Goal: Information Seeking & Learning: Find specific page/section

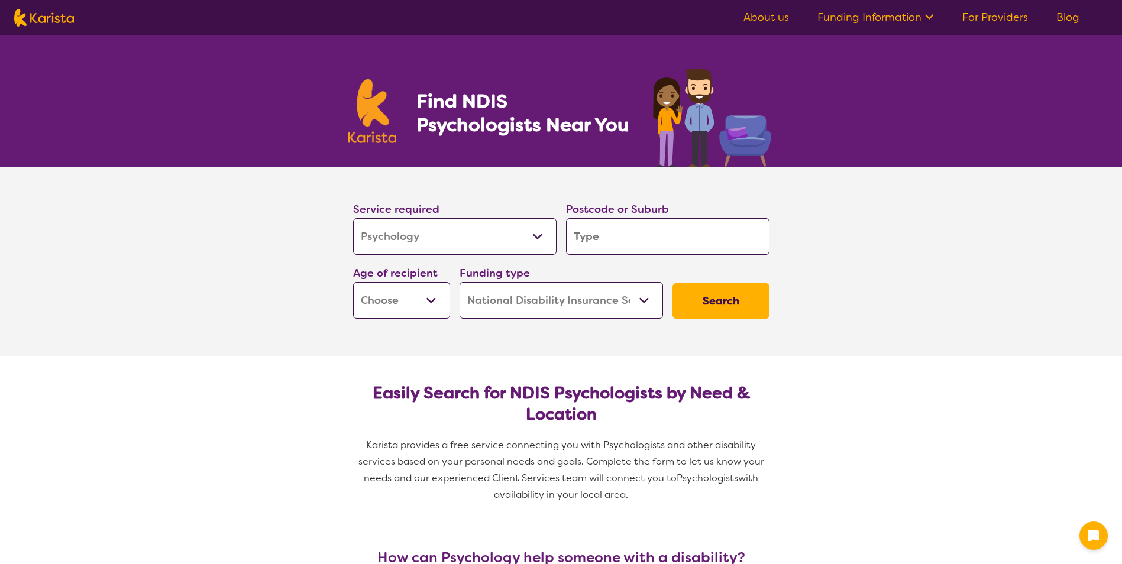
select select "Psychology"
select select "NDIS"
select select "Psychology"
select select "NDIS"
click at [622, 232] on input "search" at bounding box center [667, 236] width 203 height 37
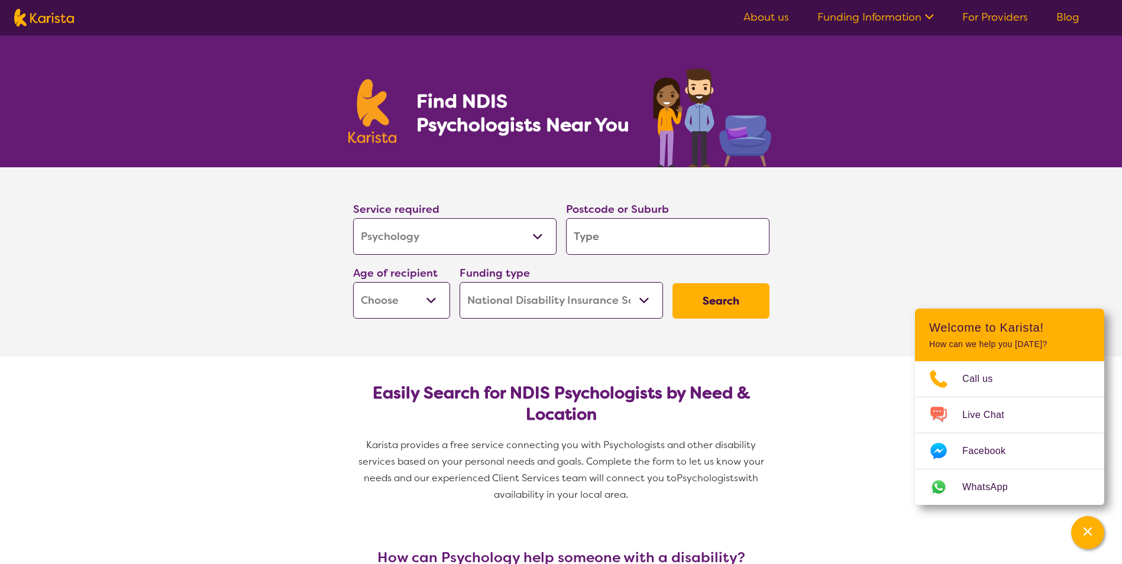
click at [668, 242] on input "search" at bounding box center [667, 236] width 203 height 37
type input "2"
type input "22"
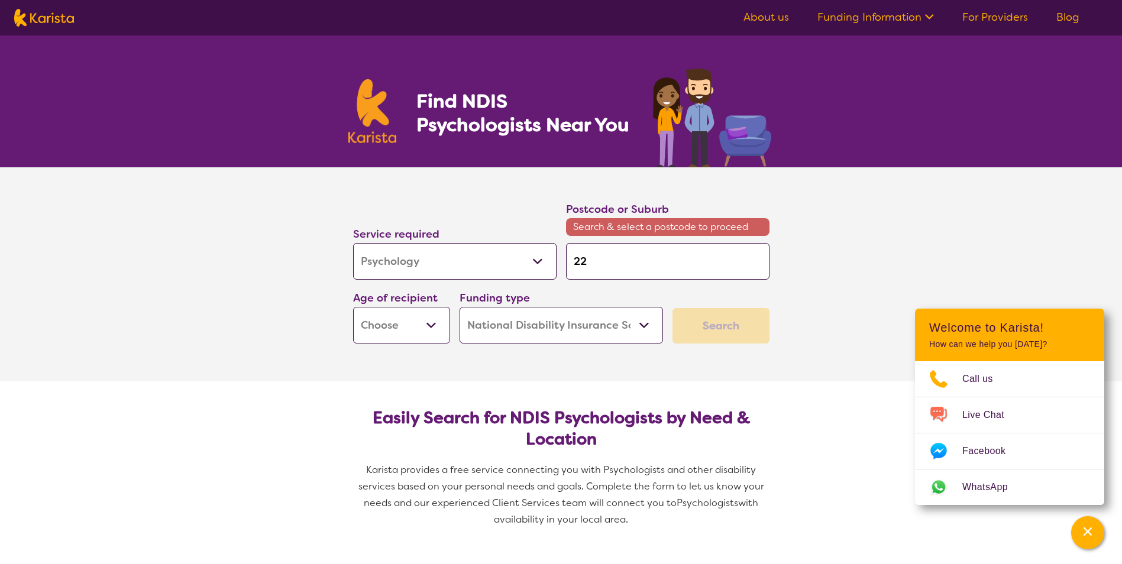
type input "225"
type input "2259"
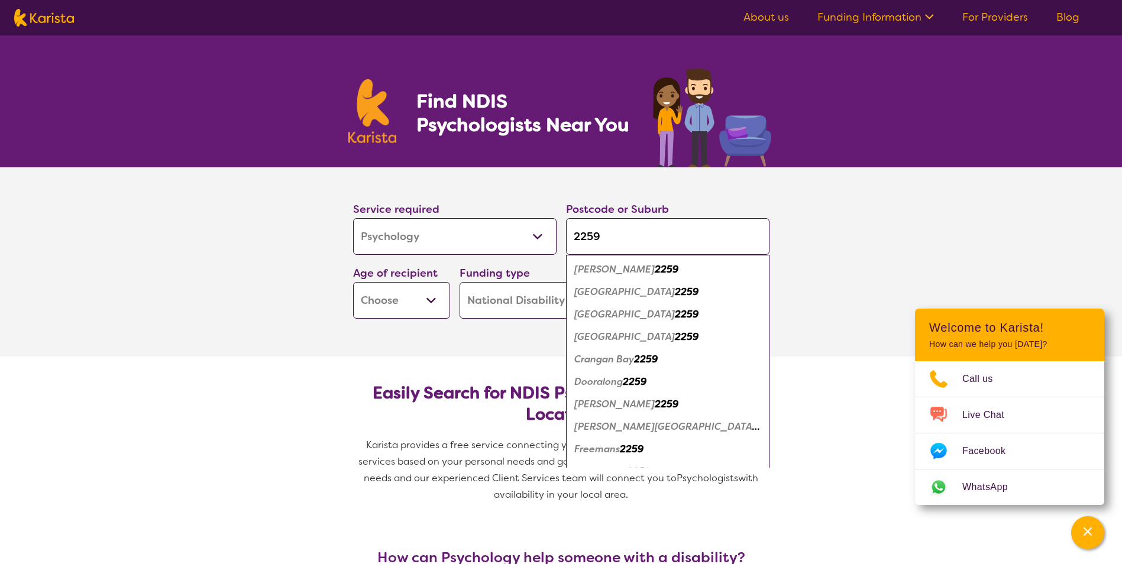
click at [332, 290] on section "Service required Allied Health Assistant Assessment ([MEDICAL_DATA] or [MEDICAL…" at bounding box center [561, 261] width 473 height 189
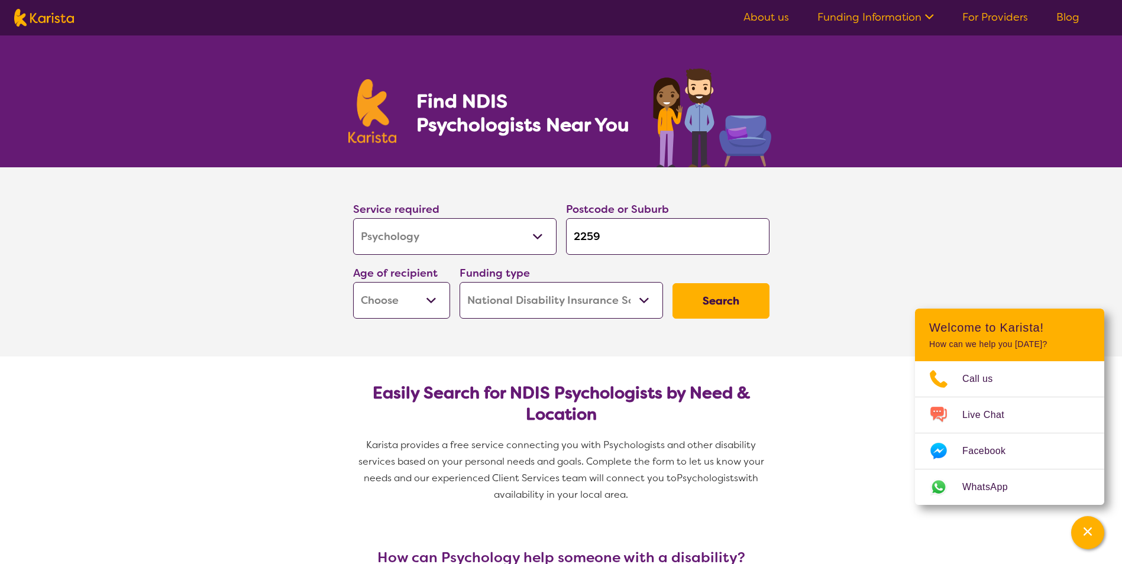
click at [620, 238] on input "2259" at bounding box center [667, 236] width 203 height 37
type input "2259"
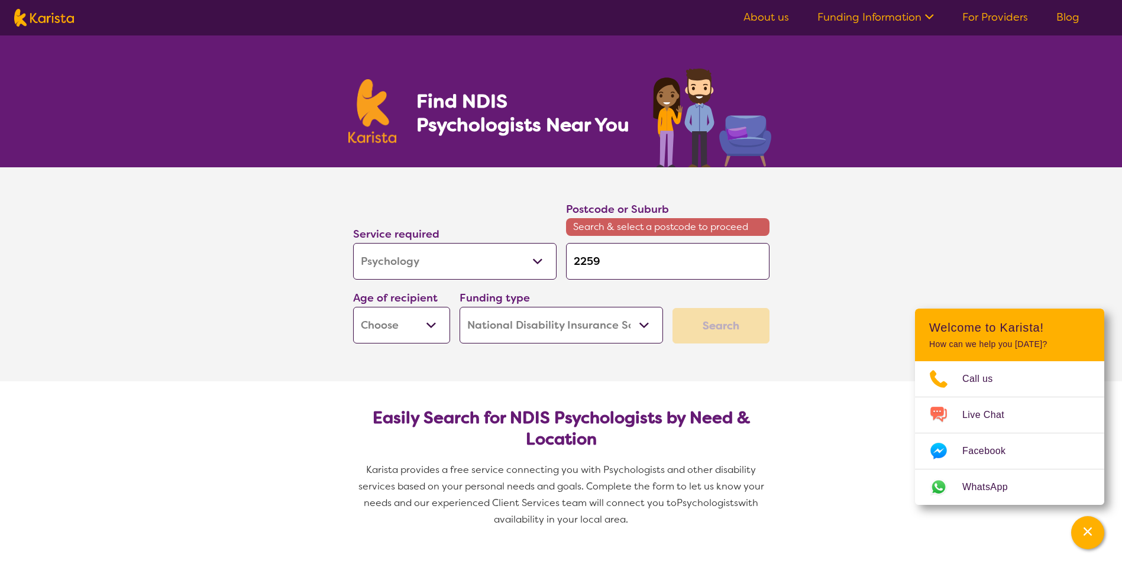
type input "2259 W"
type input "2259 Wy"
type input "2259 Wyo"
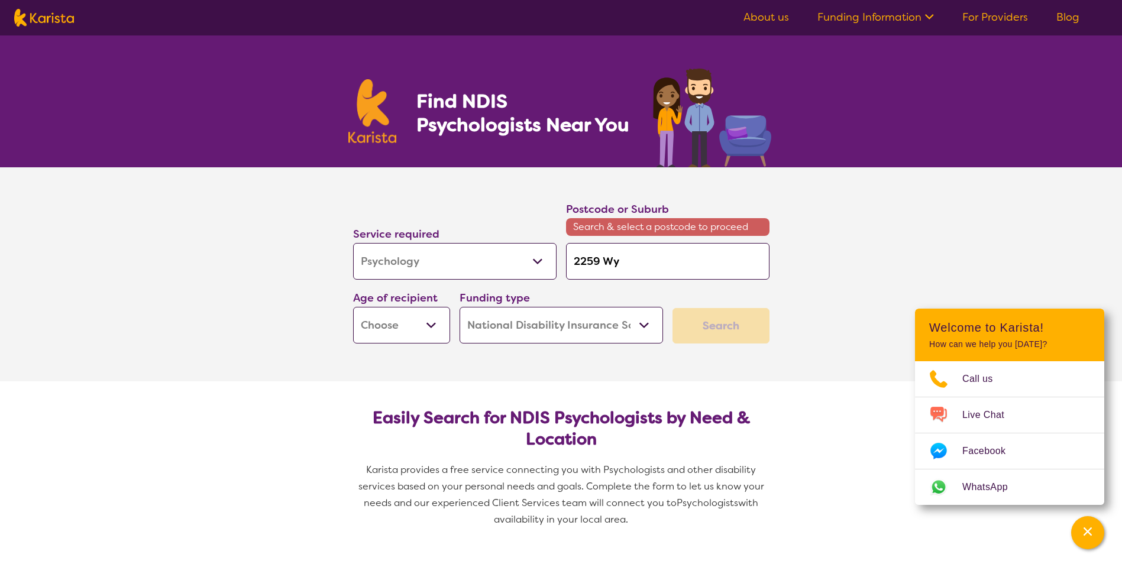
type input "2259 Wyo"
type input "2259 Wyon"
type input "2259 [GEOGRAPHIC_DATA]"
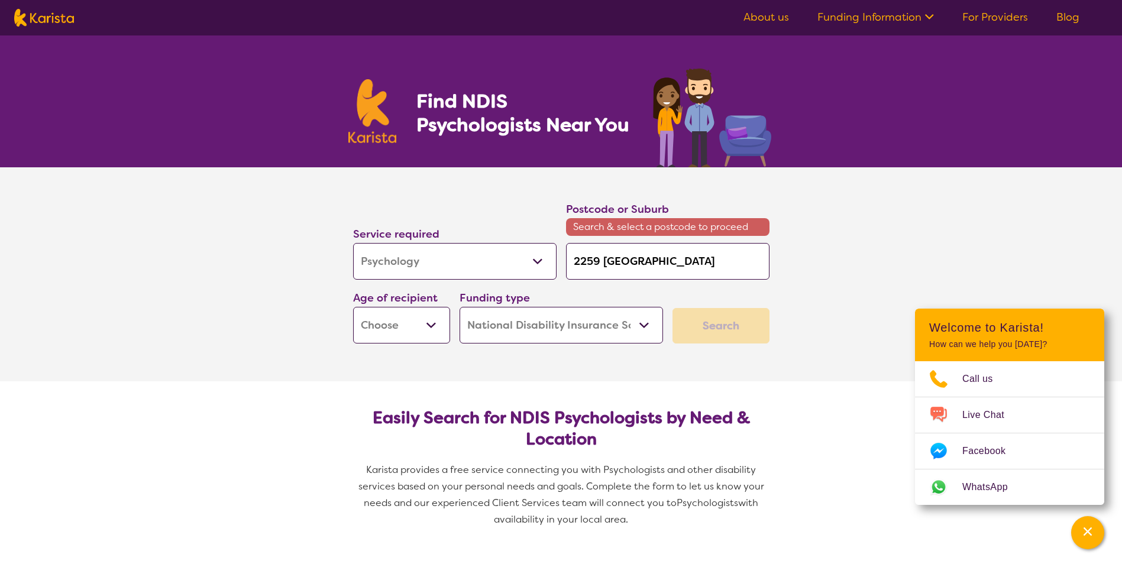
drag, startPoint x: 666, startPoint y: 264, endPoint x: 559, endPoint y: 273, distance: 106.8
click at [572, 275] on input "2259 [GEOGRAPHIC_DATA]" at bounding box center [667, 261] width 203 height 37
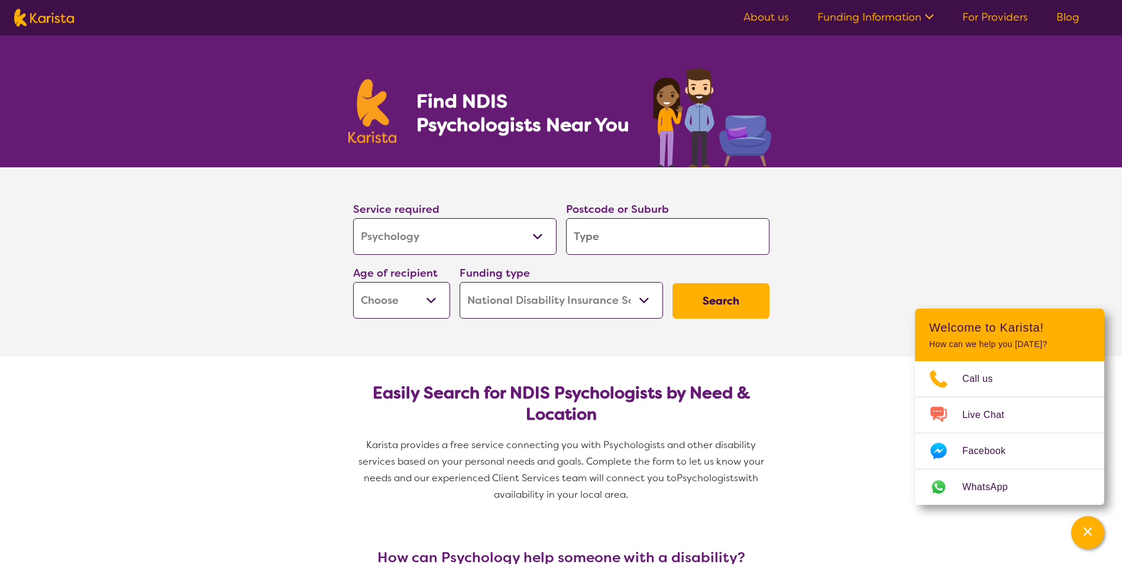
type input "2"
type input "22"
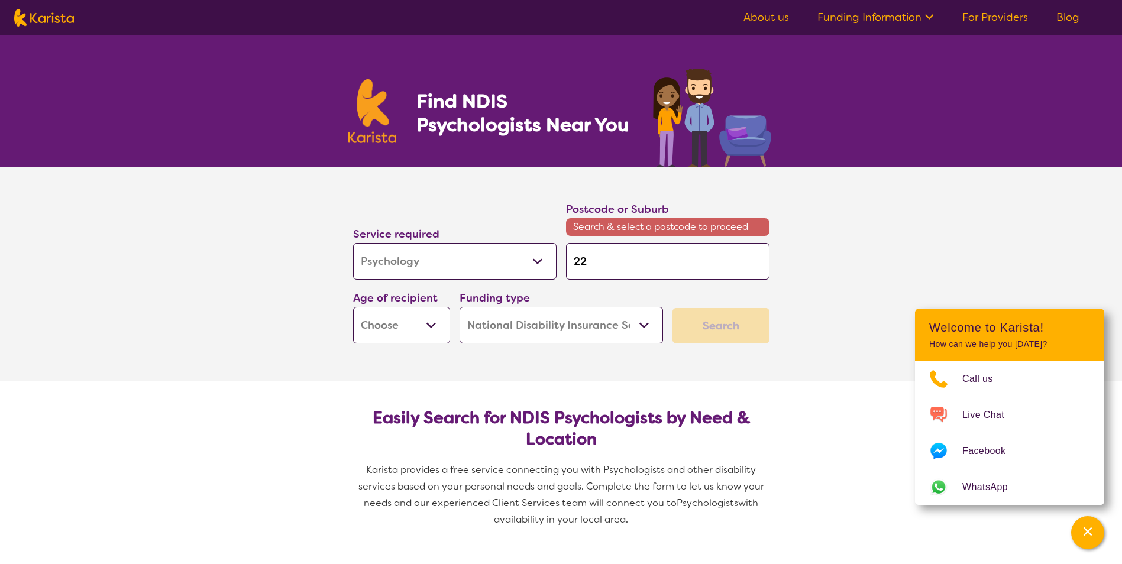
type input "225"
type input "2259"
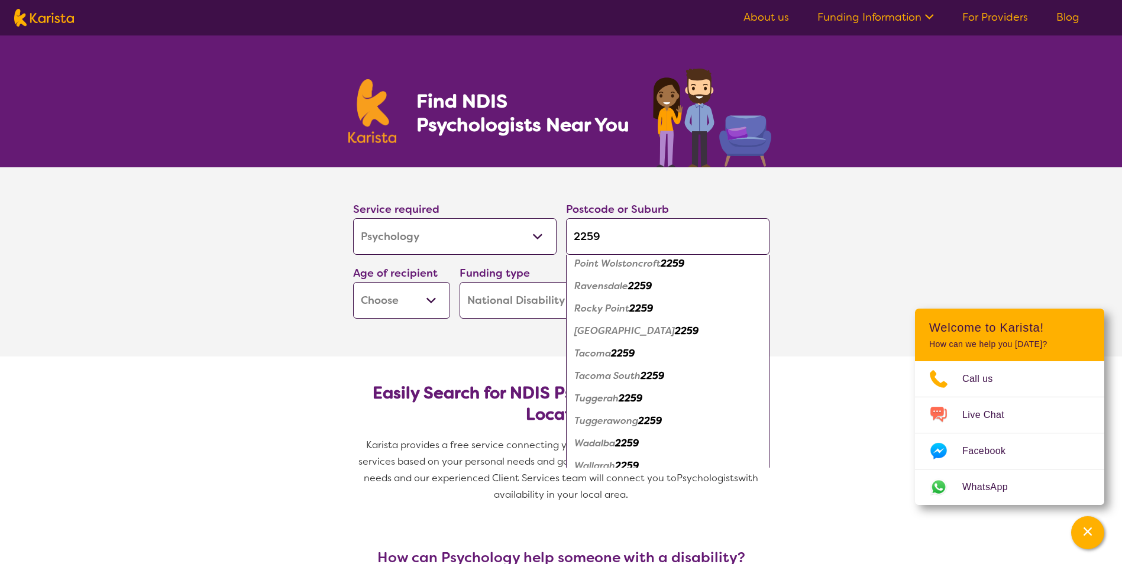
scroll to position [710, 0]
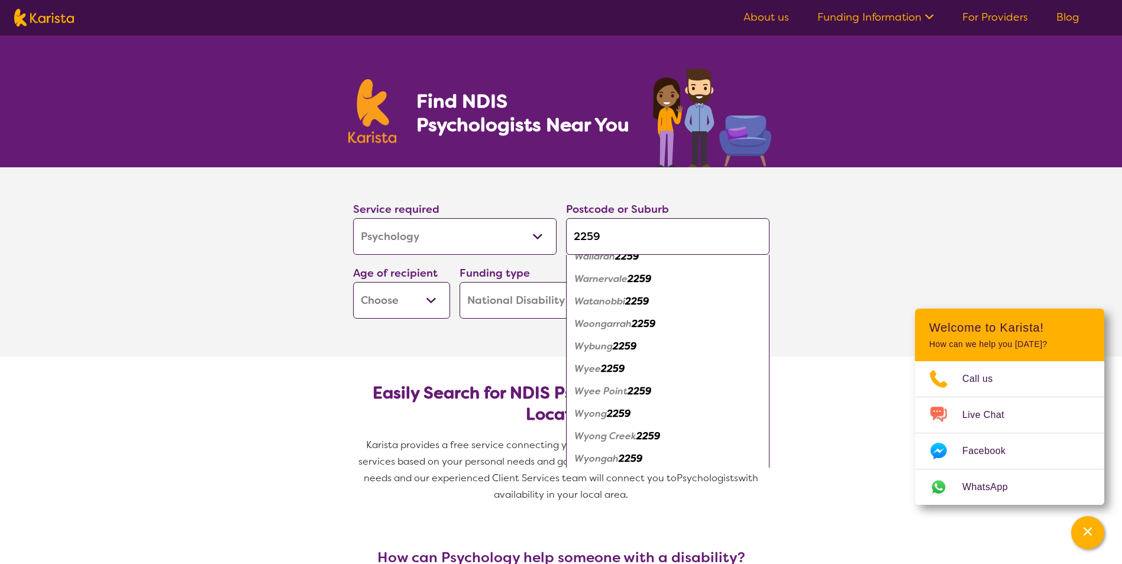
click at [607, 411] on em "Wyong" at bounding box center [590, 413] width 33 height 12
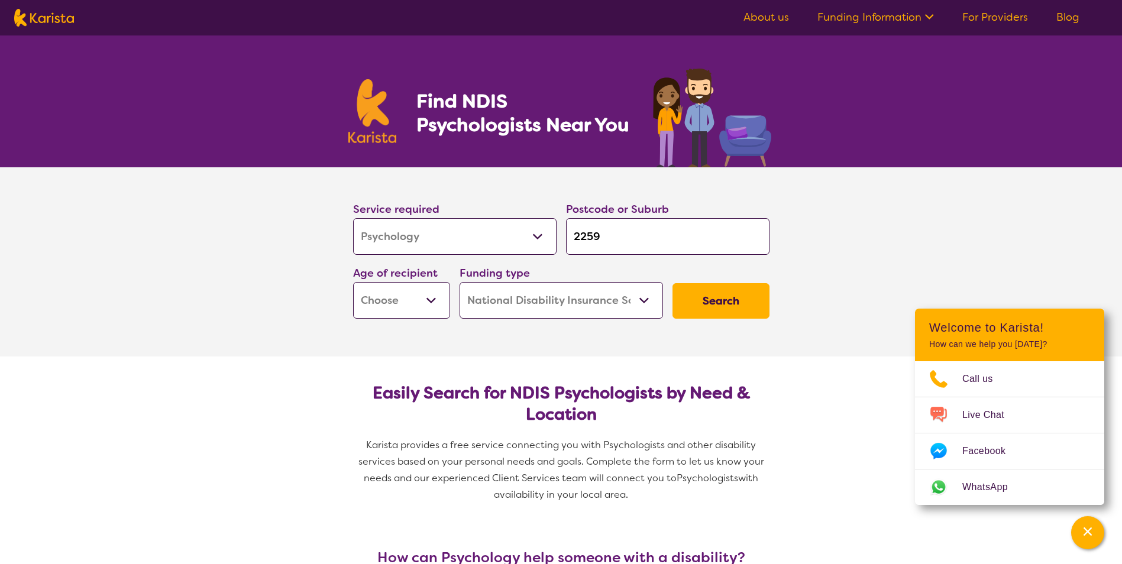
click at [396, 305] on select "Early Childhood - 0 to 9 Child - 10 to 11 Adolescent - 12 to 17 Adult - 18 to 6…" at bounding box center [401, 300] width 97 height 37
select select "AD"
click at [353, 282] on select "Early Childhood - 0 to 9 Child - 10 to 11 Adolescent - 12 to 17 Adult - 18 to 6…" at bounding box center [401, 300] width 97 height 37
select select "AD"
click at [432, 302] on select "Early Childhood - 0 to 9 Child - 10 to 11 Adolescent - 12 to 17 Adult - 18 to 6…" at bounding box center [401, 300] width 97 height 37
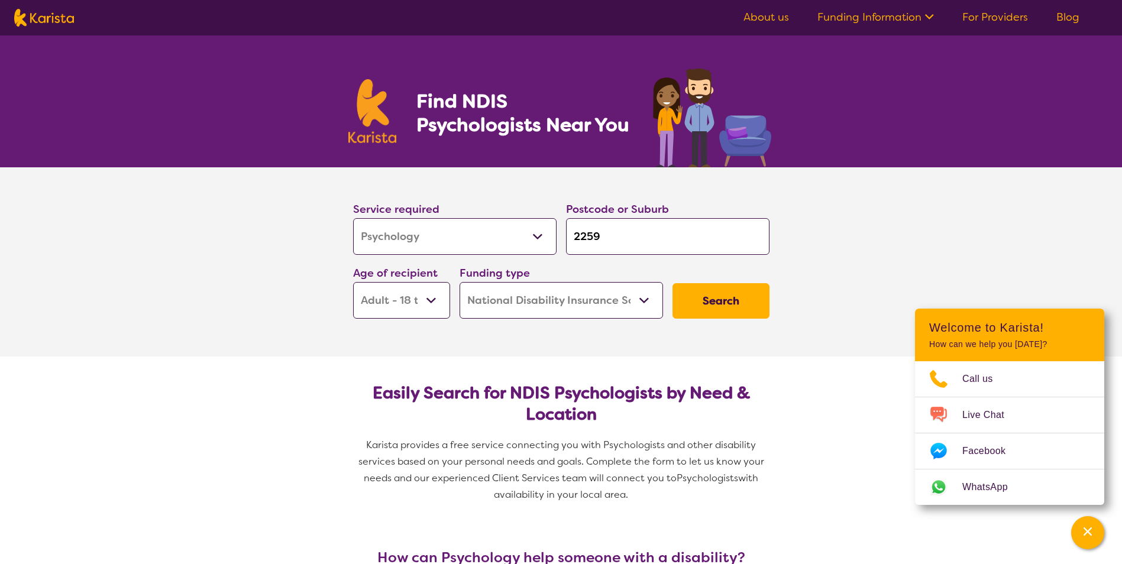
click at [353, 282] on select "Early Childhood - 0 to 9 Child - 10 to 11 Adolescent - 12 to 17 Adult - 18 to 6…" at bounding box center [401, 300] width 97 height 37
click at [499, 305] on select "Home Care Package (HCP) National Disability Insurance Scheme (NDIS) I don't know" at bounding box center [561, 300] width 203 height 37
click at [460, 282] on select "Home Care Package (HCP) National Disability Insurance Scheme (NDIS) I don't know" at bounding box center [561, 300] width 203 height 37
click at [730, 306] on button "Search" at bounding box center [720, 300] width 97 height 35
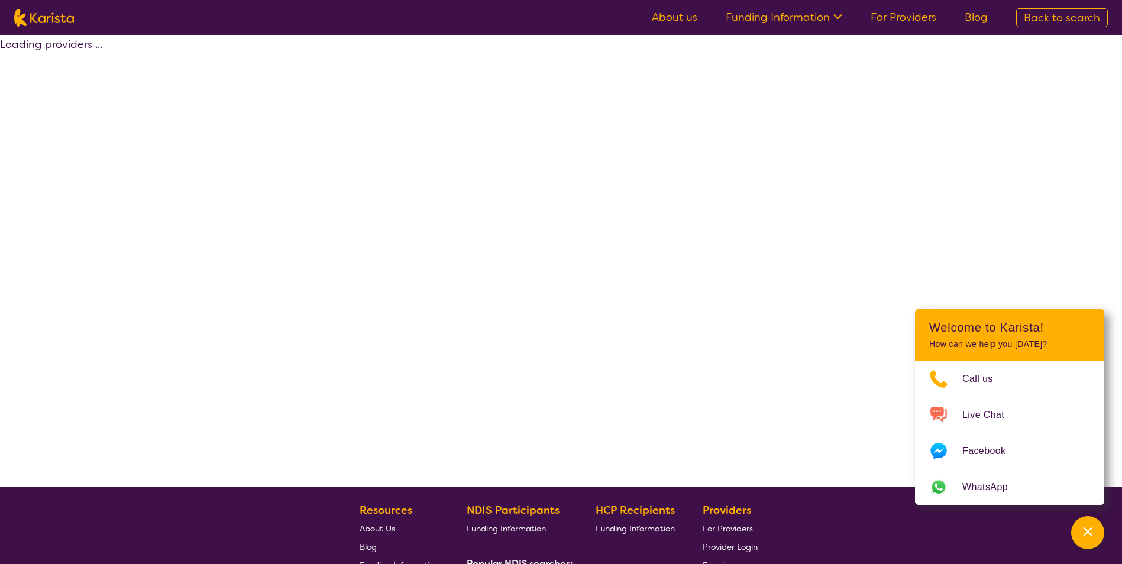
select select "by_score"
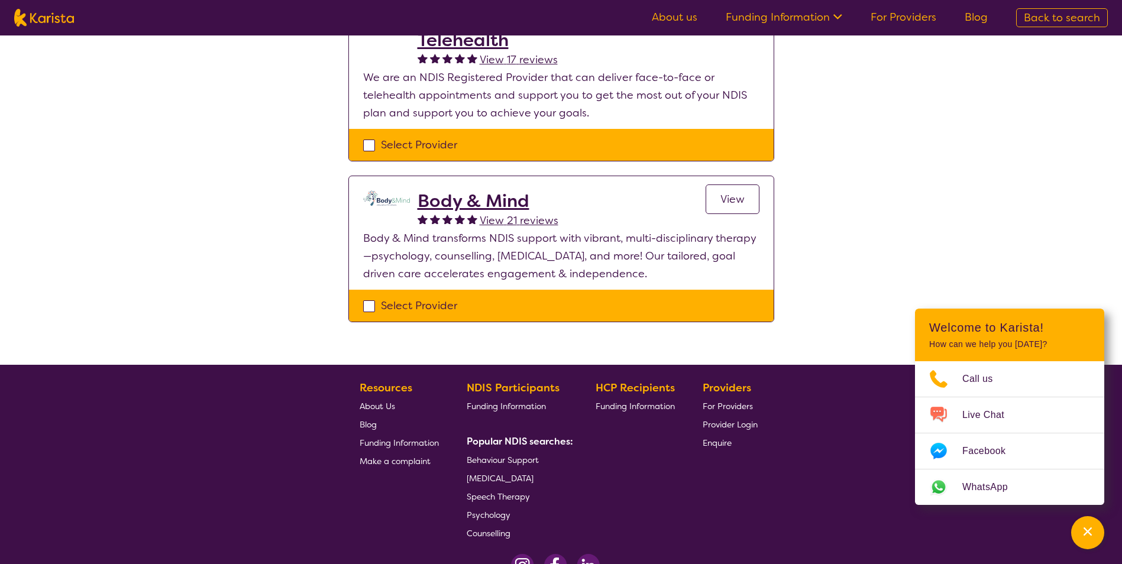
scroll to position [177, 0]
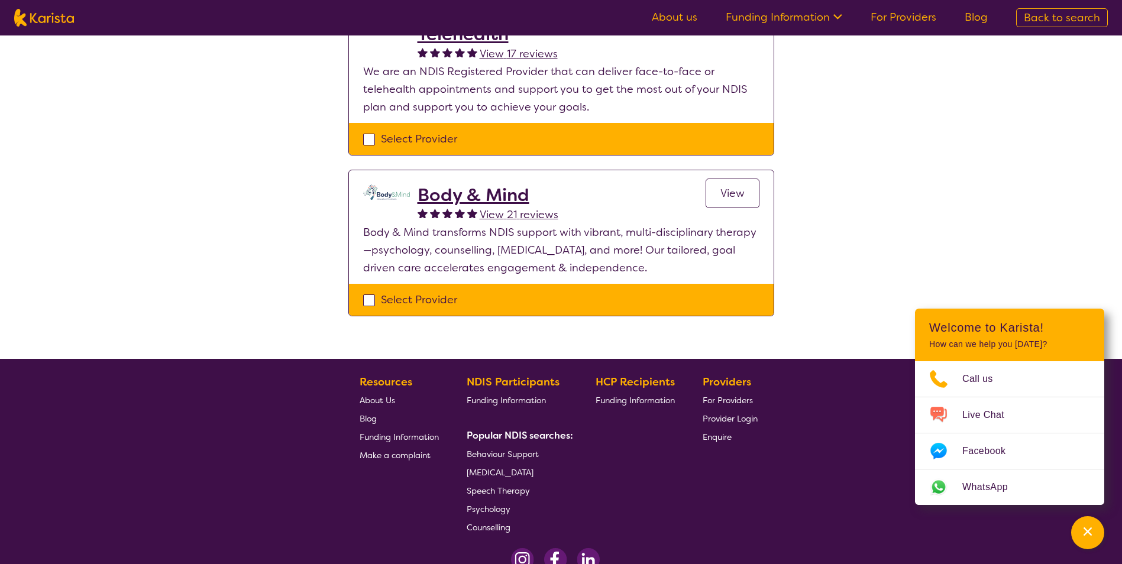
select select "Psychology"
select select "AD"
select select "NDIS"
select select "Psychology"
select select "AD"
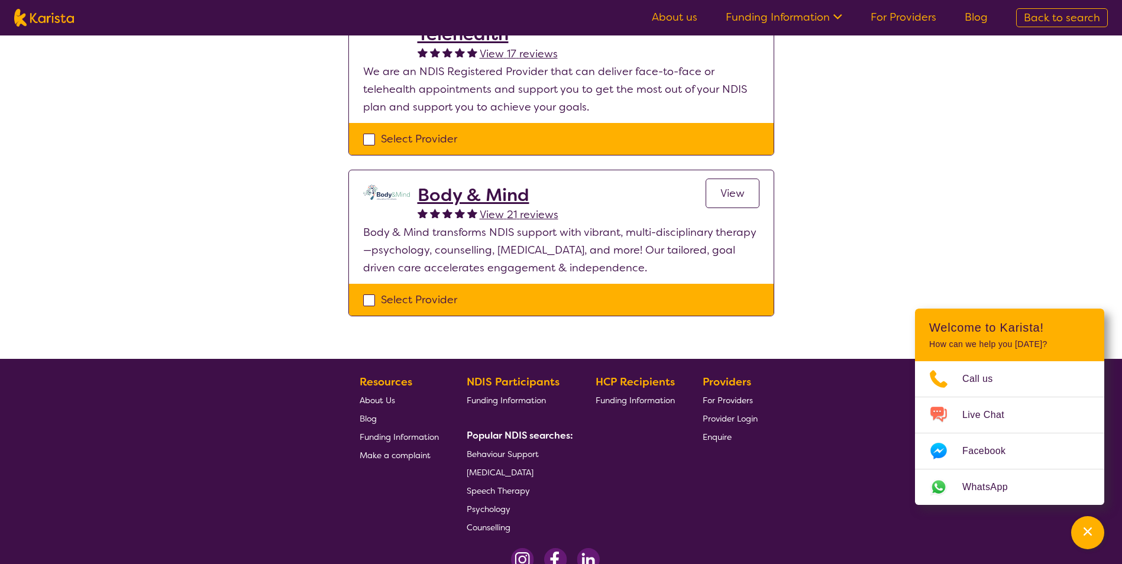
select select "NDIS"
